Goal: Navigation & Orientation: Go to known website

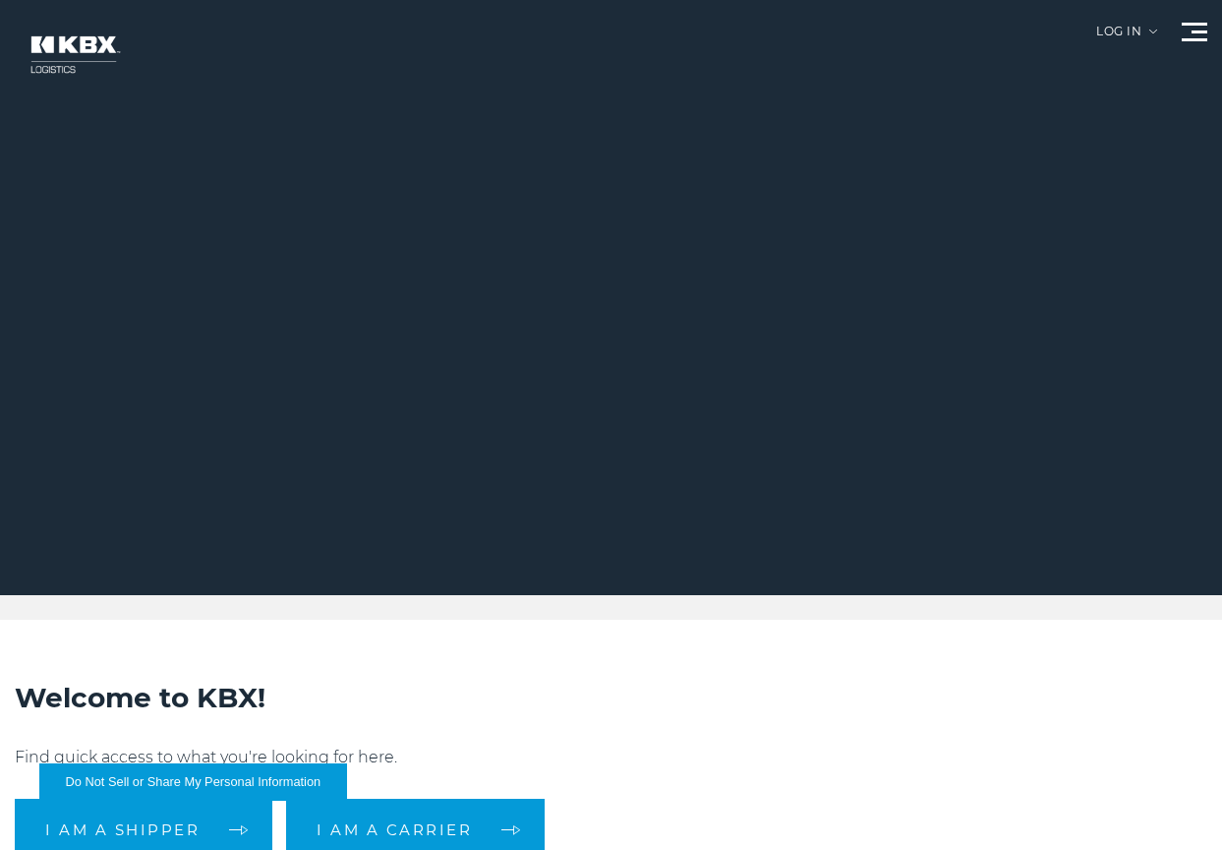
click at [1139, 32] on div "Log in" at bounding box center [1127, 39] width 61 height 27
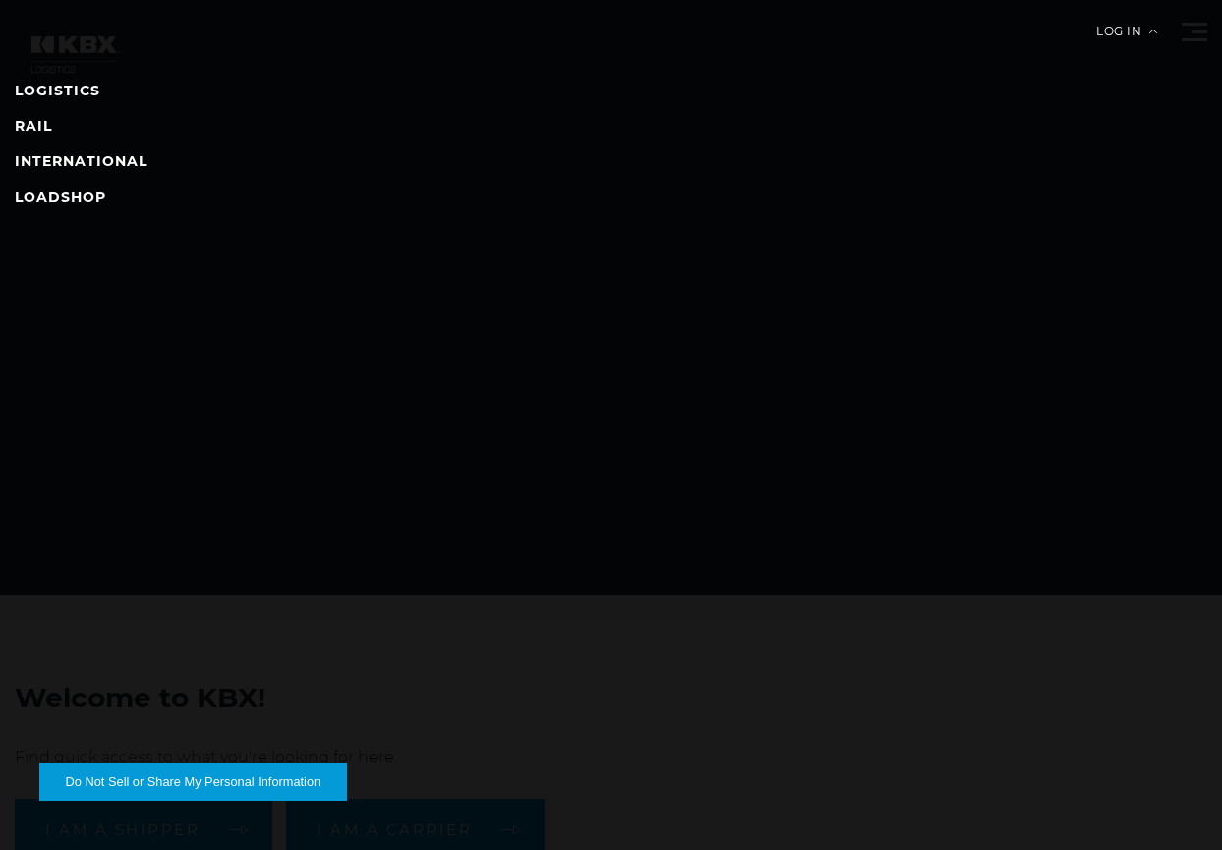
click at [58, 124] on li "RAIL" at bounding box center [611, 126] width 1193 height 24
click at [41, 124] on link "RAIL" at bounding box center [33, 126] width 37 height 18
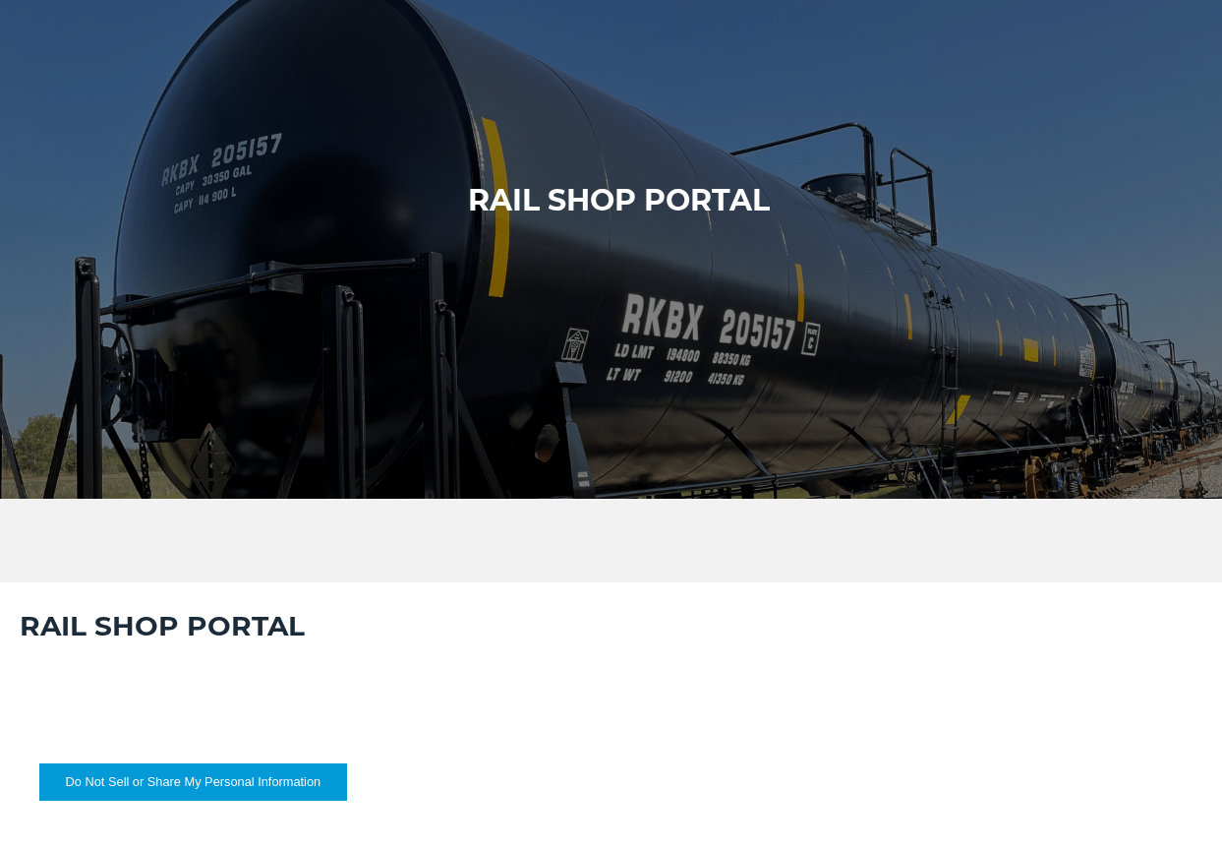
scroll to position [393, 0]
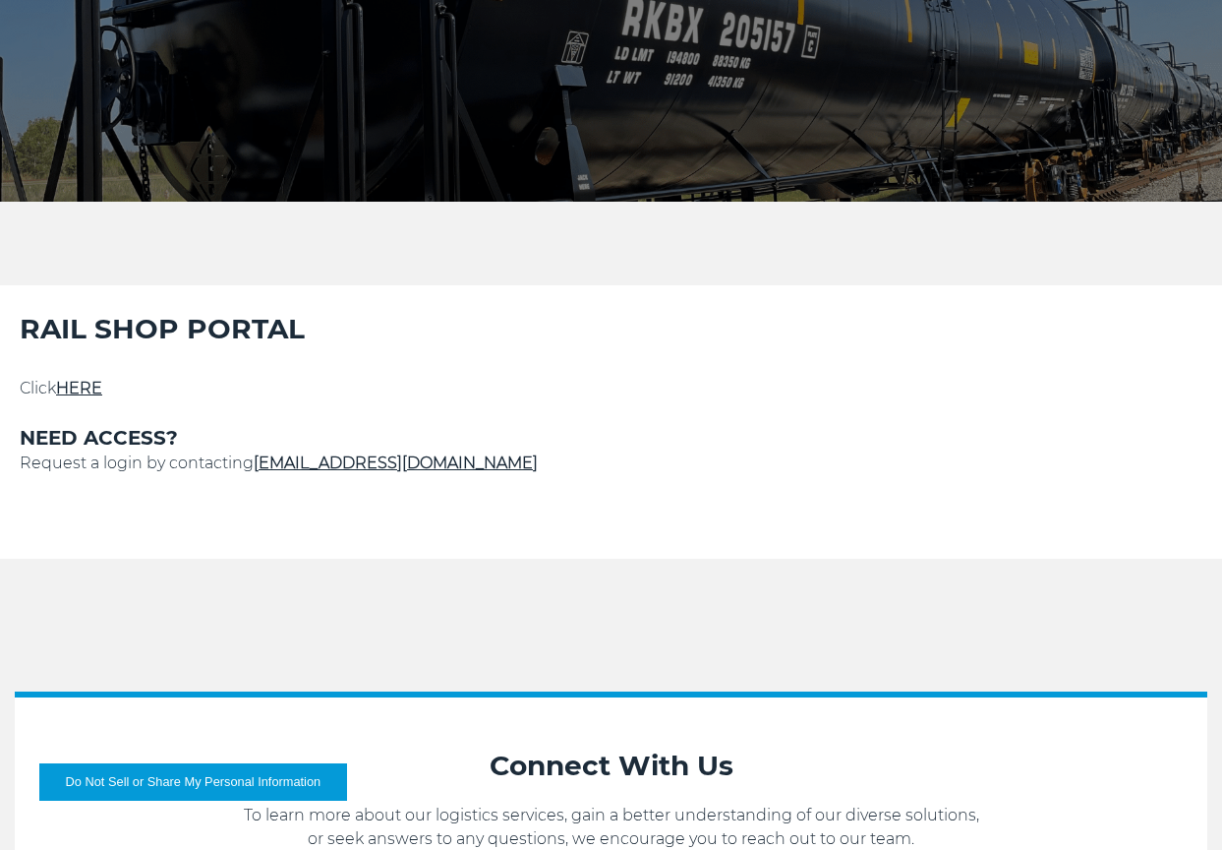
click at [82, 390] on link "HERE" at bounding box center [79, 388] width 46 height 19
